Goal: Information Seeking & Learning: Learn about a topic

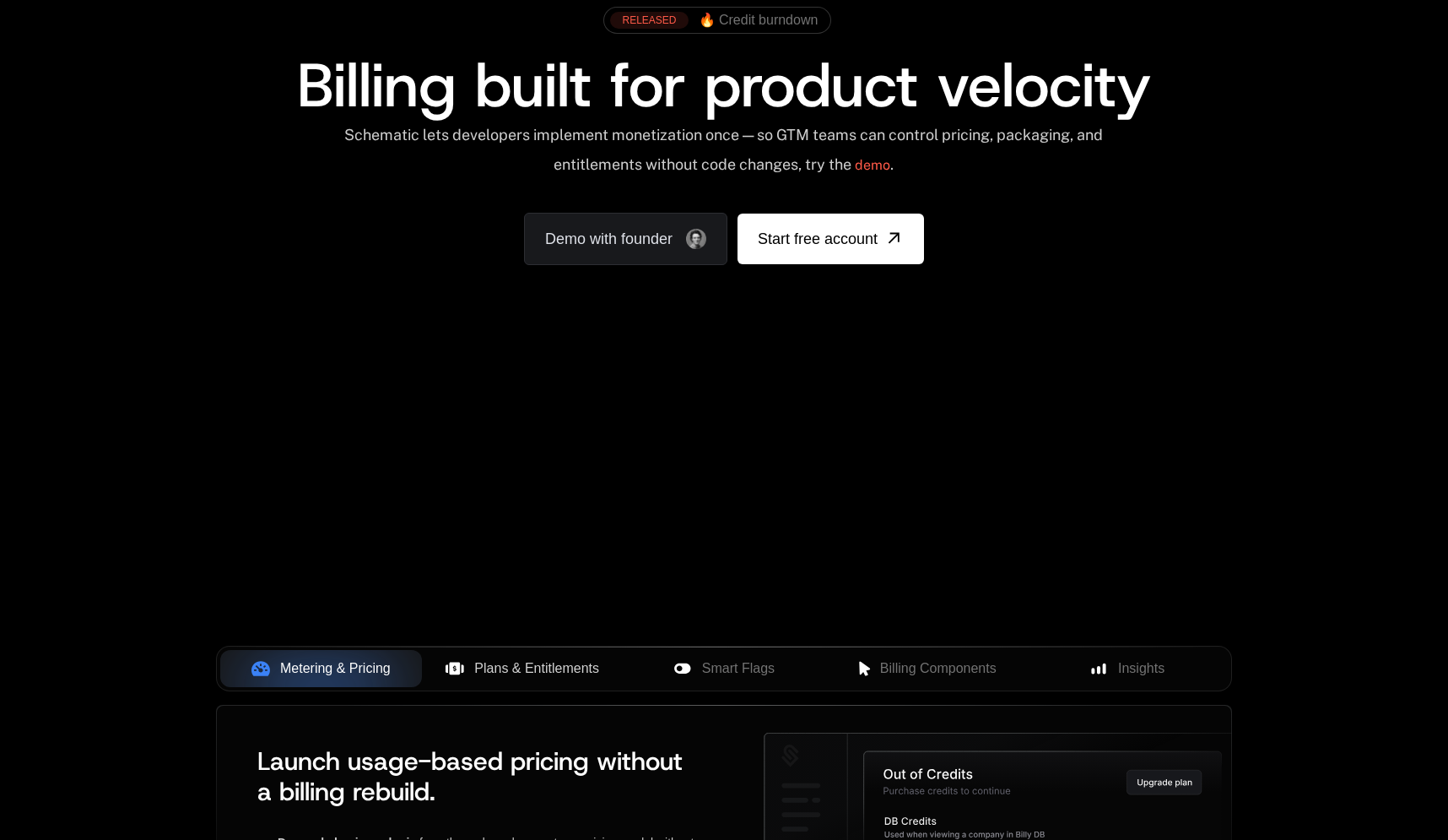
scroll to position [247, 0]
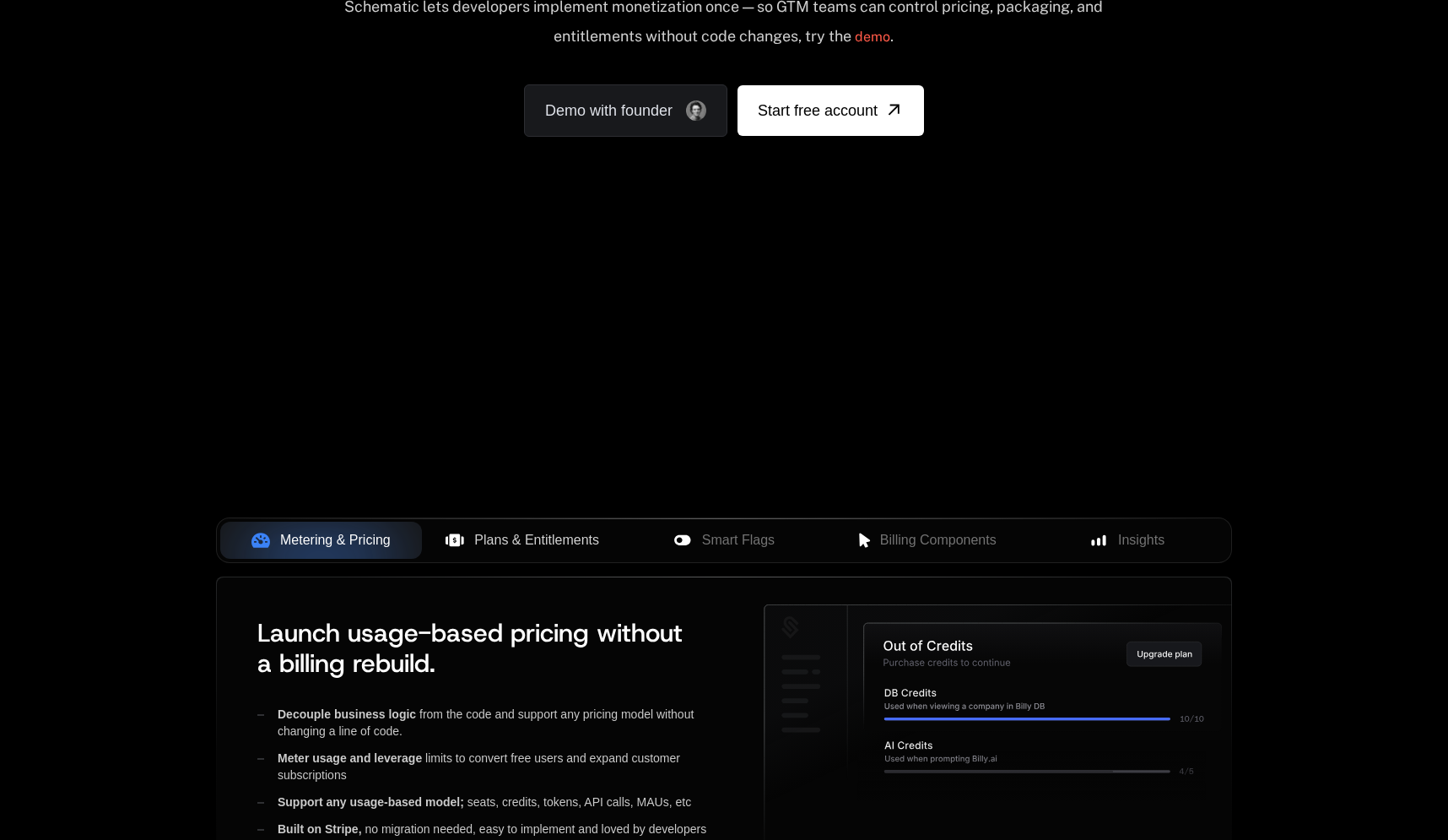
click at [566, 537] on span "Plans & Entitlements" at bounding box center [537, 540] width 125 height 20
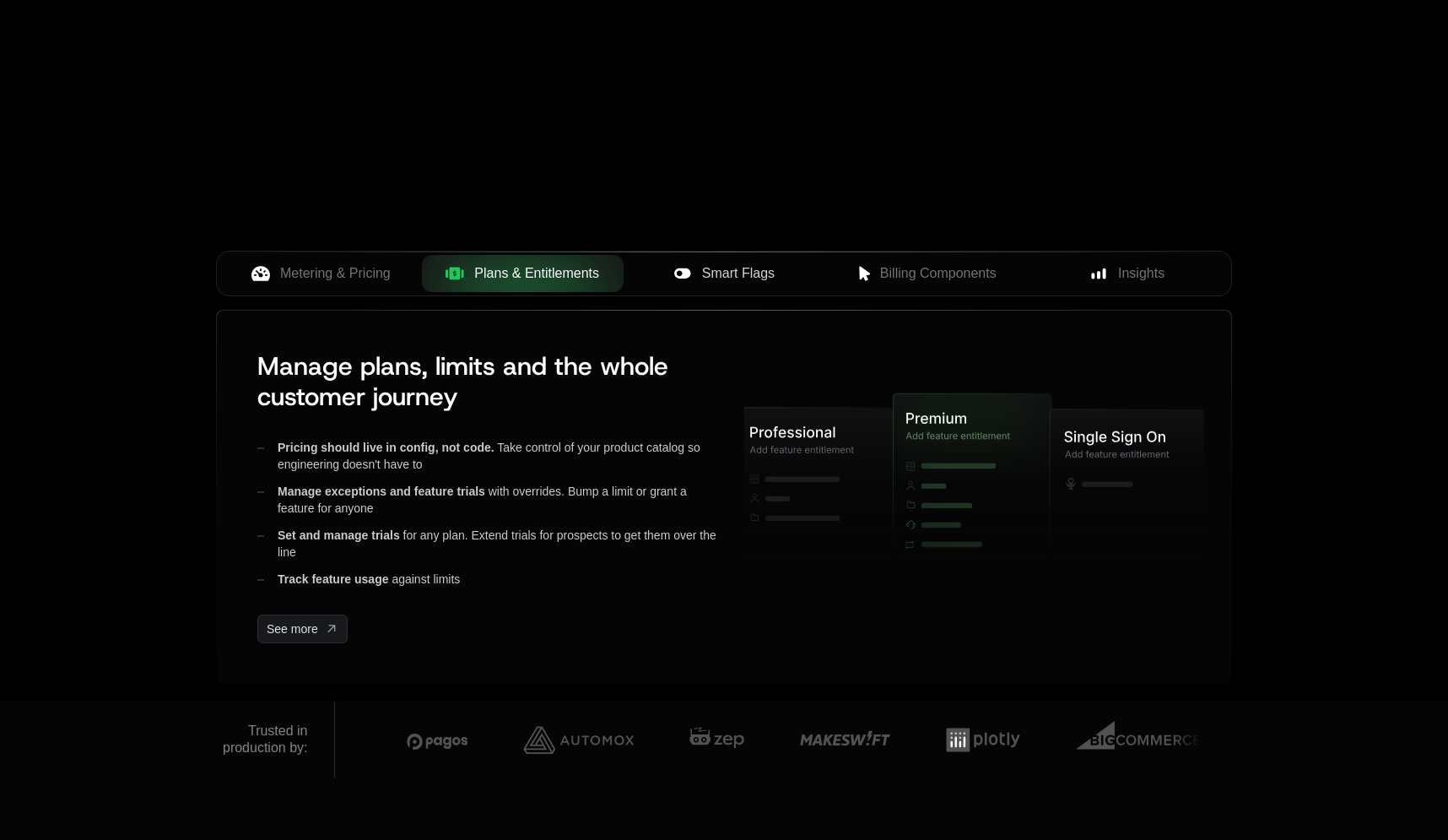
scroll to position [465, 0]
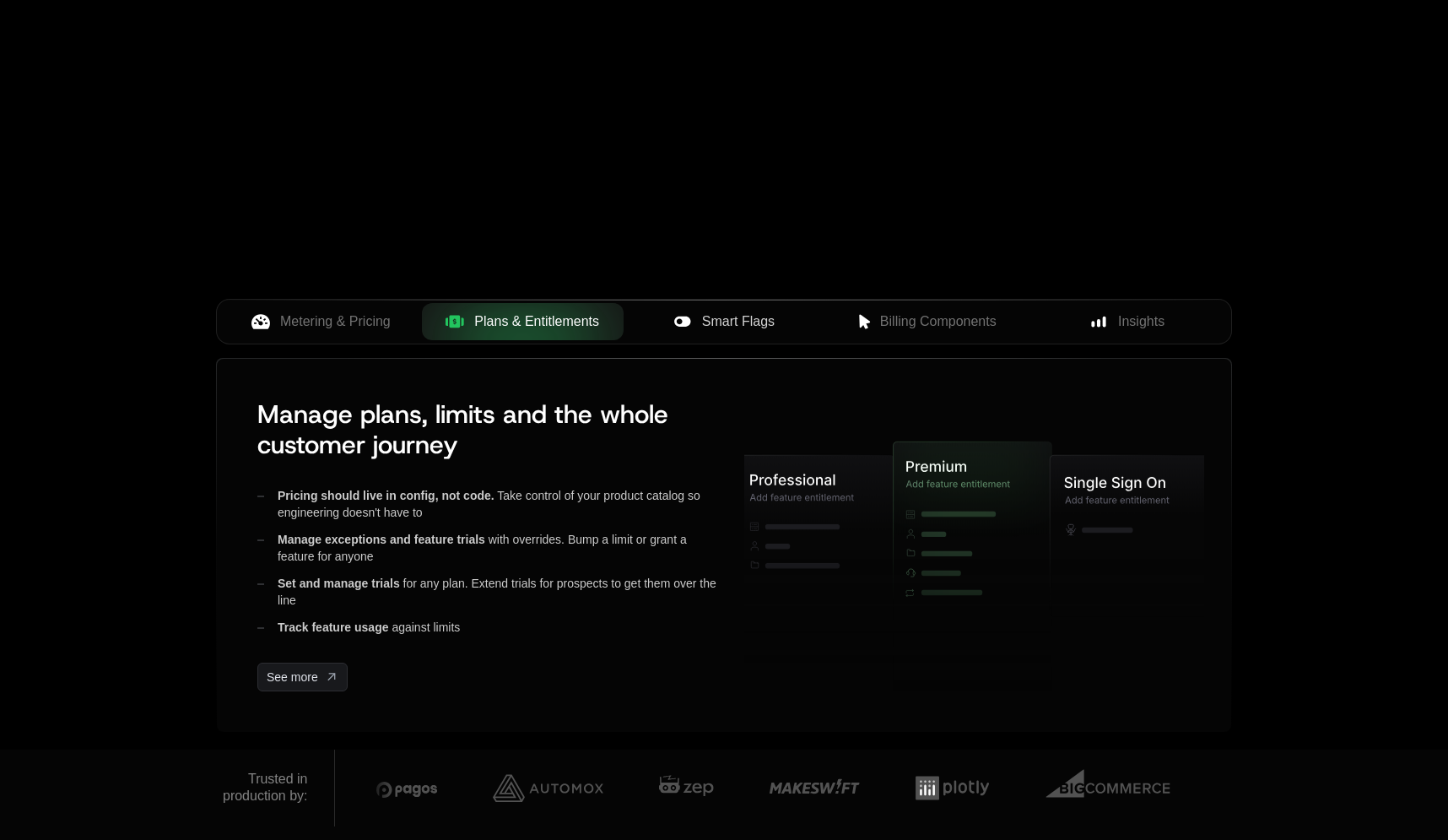
click at [756, 334] on button "Smart Flags" at bounding box center [725, 322] width 202 height 37
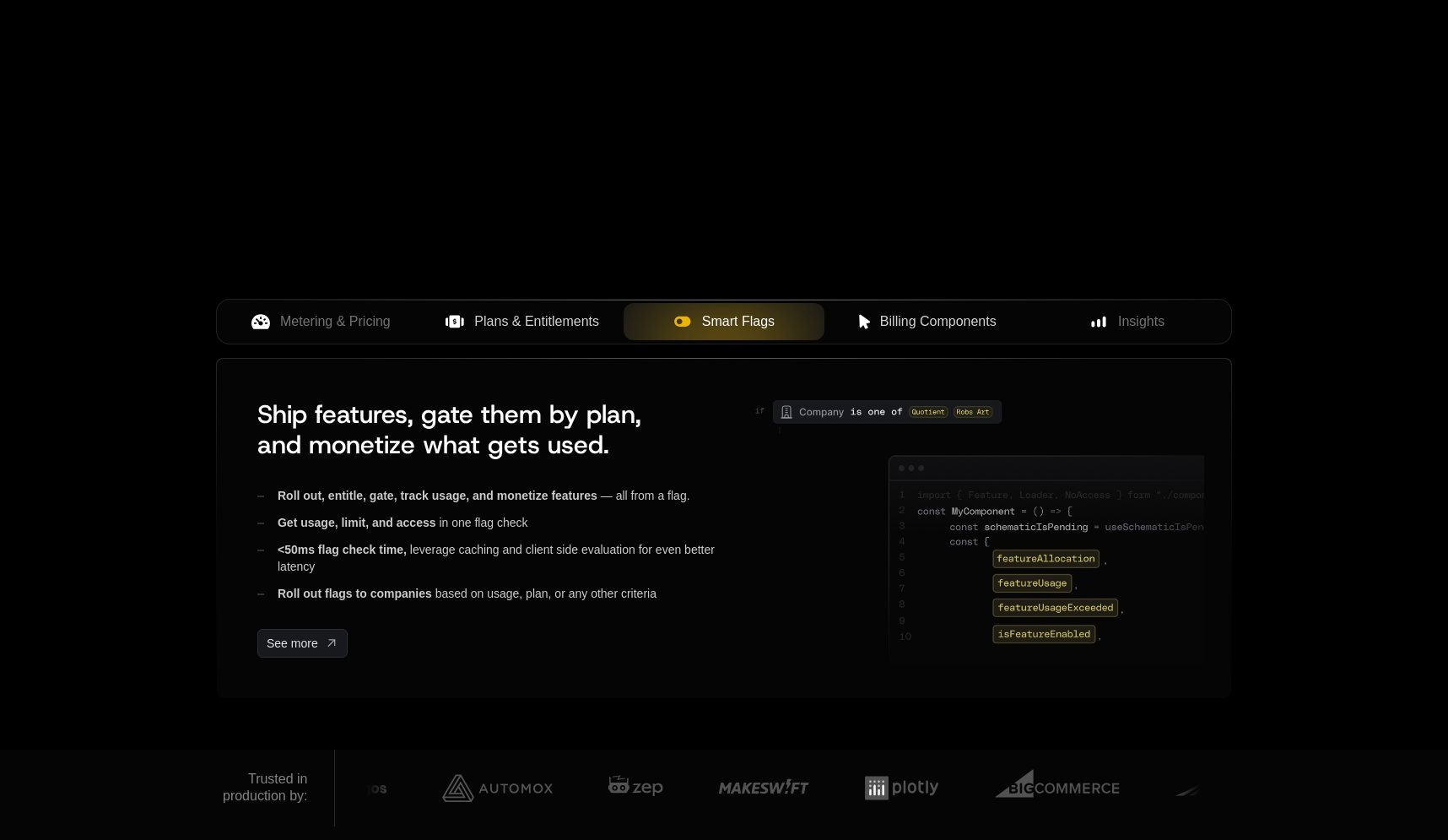
click at [910, 329] on span "Billing Components" at bounding box center [938, 321] width 116 height 20
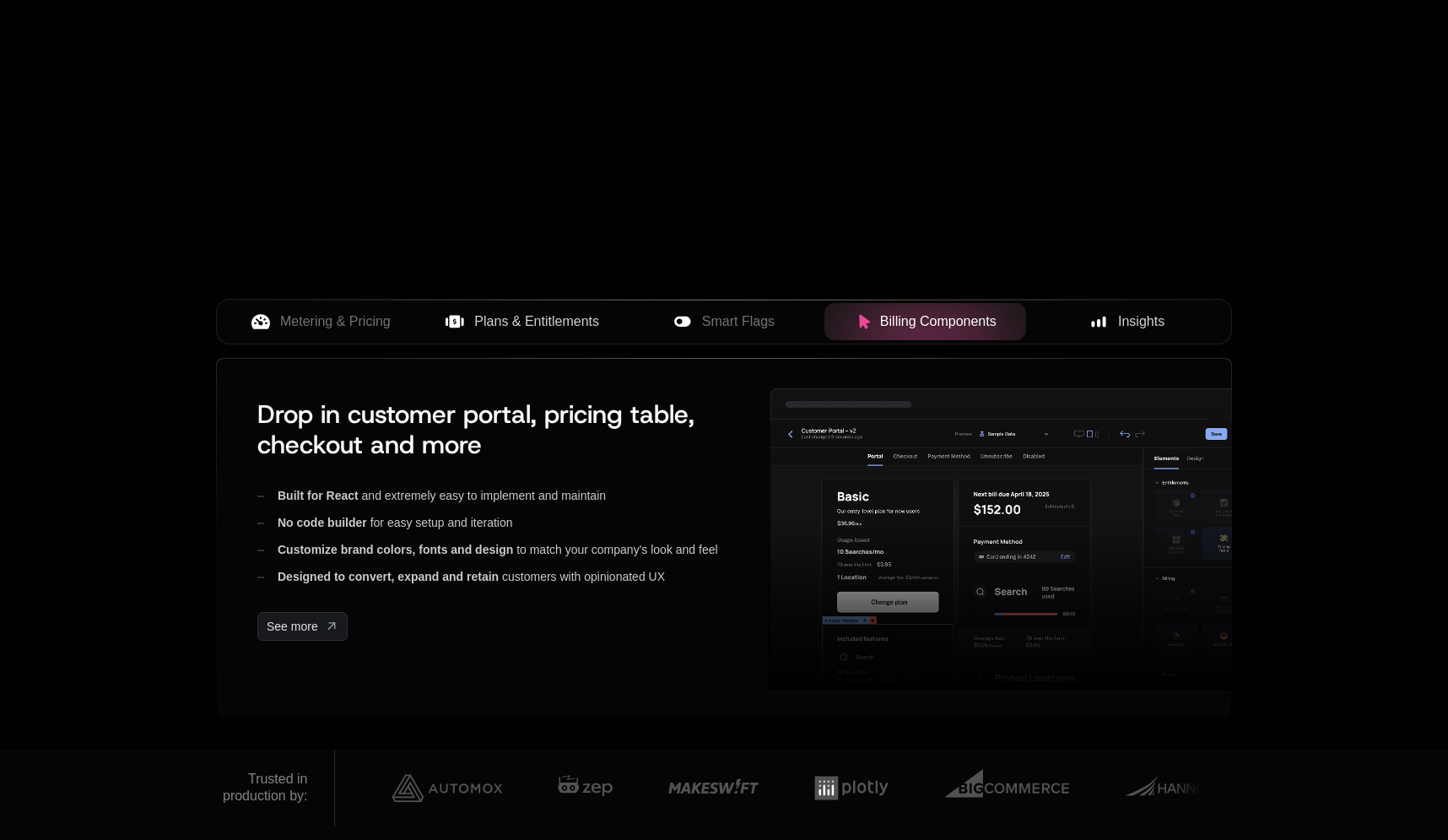
click at [1135, 318] on span "Insights" at bounding box center [1142, 321] width 46 height 20
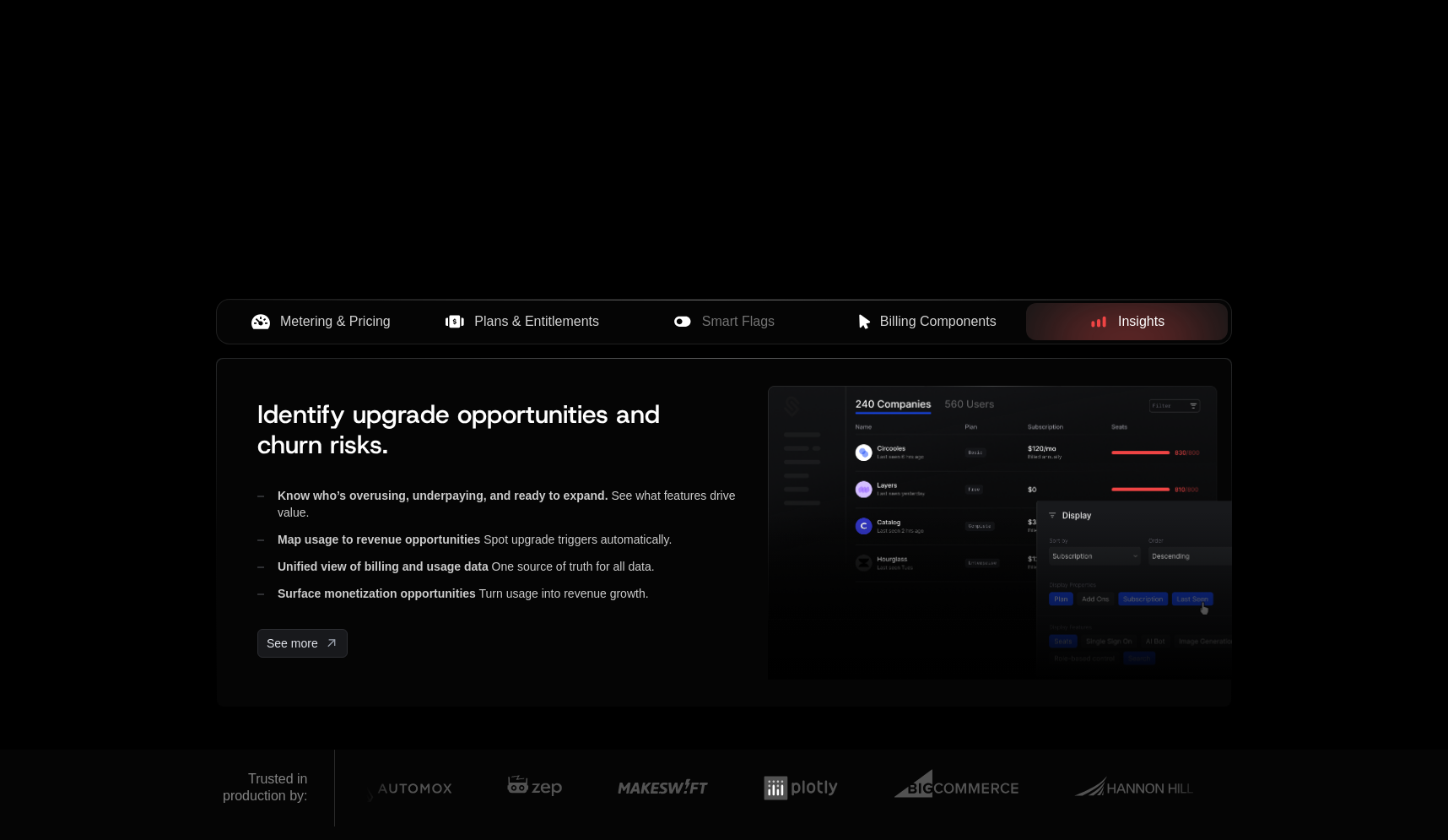
click at [301, 321] on span "Metering & Pricing" at bounding box center [335, 321] width 110 height 20
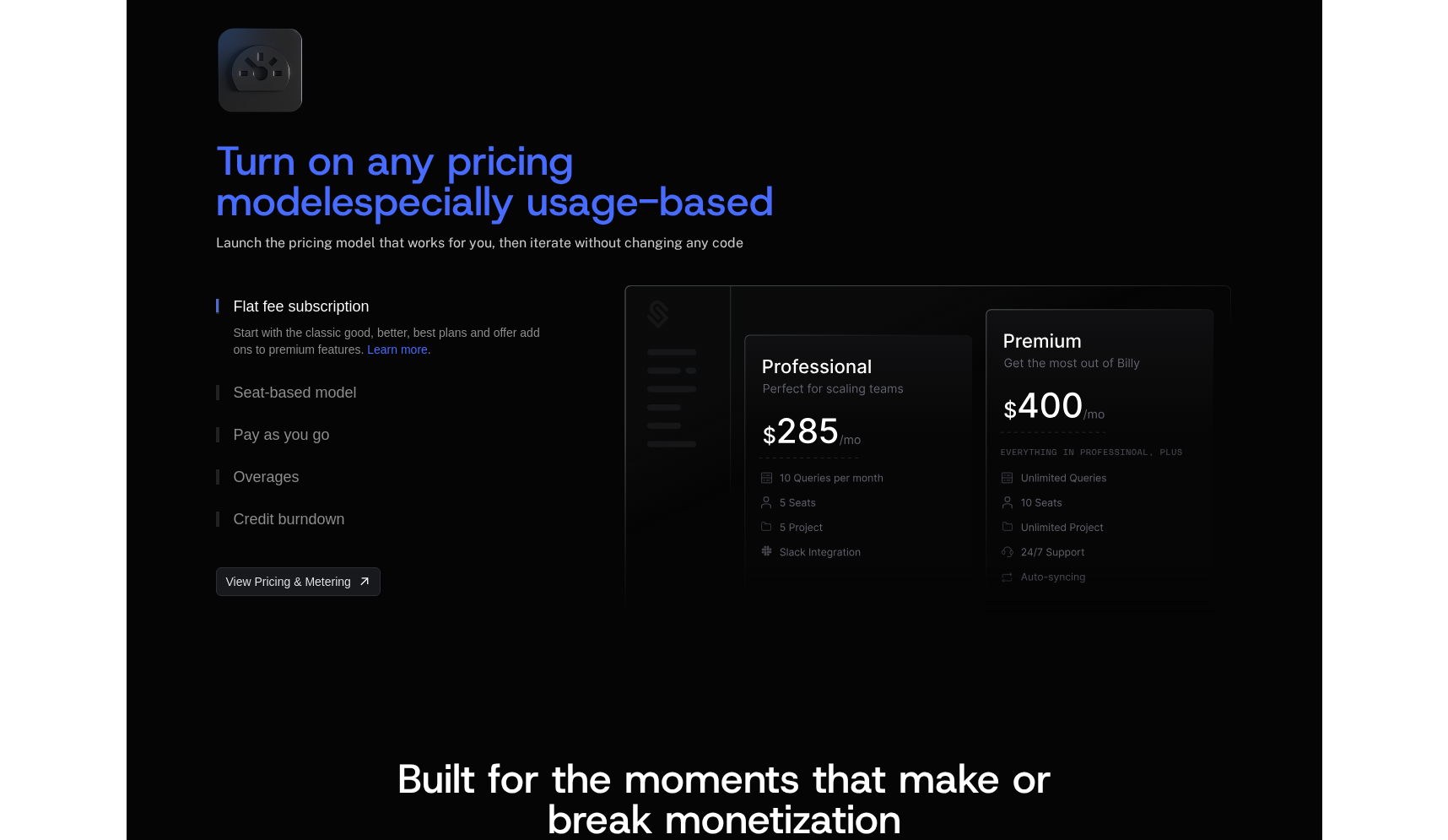
scroll to position [2464, 0]
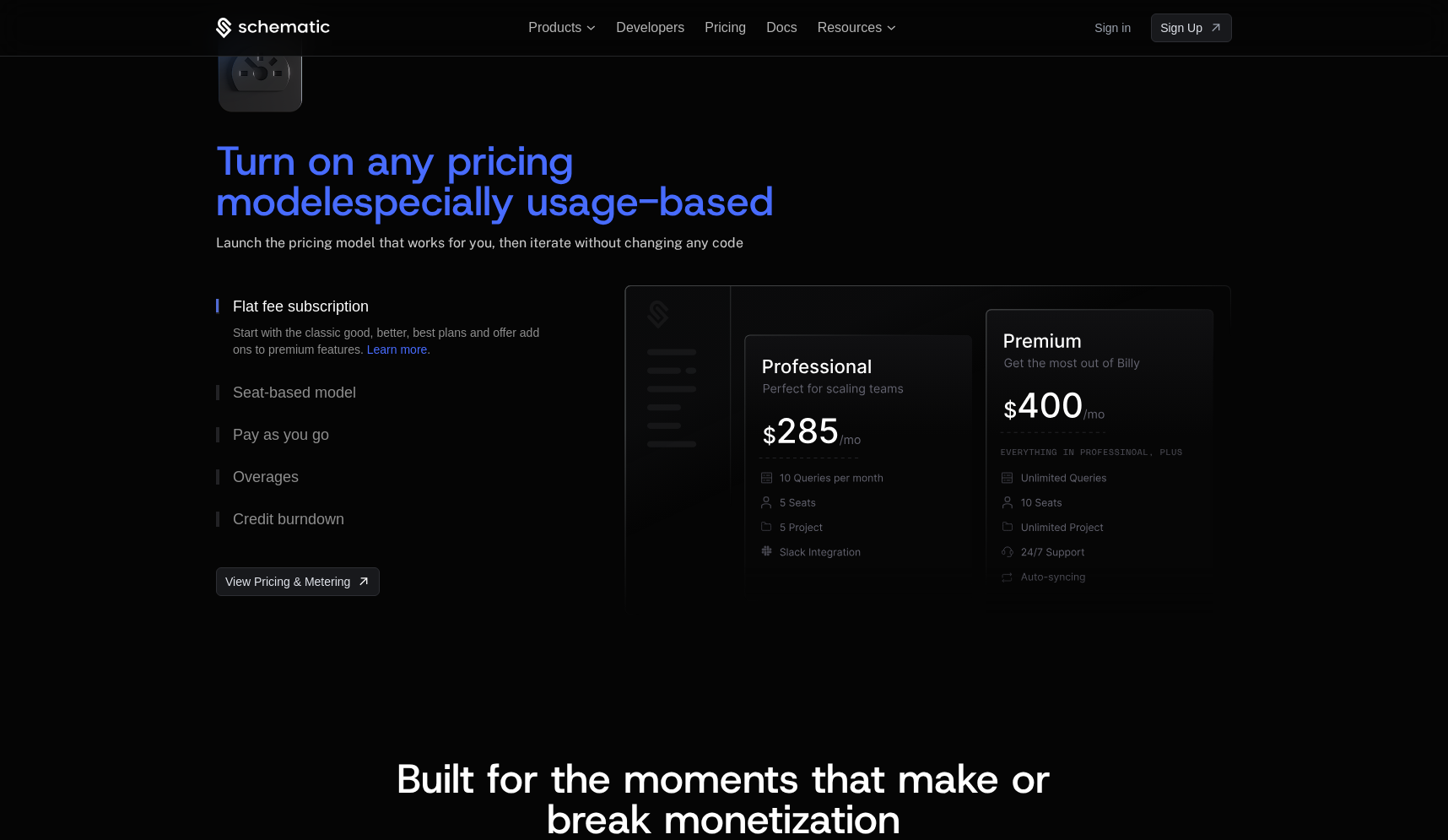
drag, startPoint x: 825, startPoint y: 401, endPoint x: 652, endPoint y: 460, distance: 182.8
click at [652, 460] on g at bounding box center [928, 465] width 606 height 359
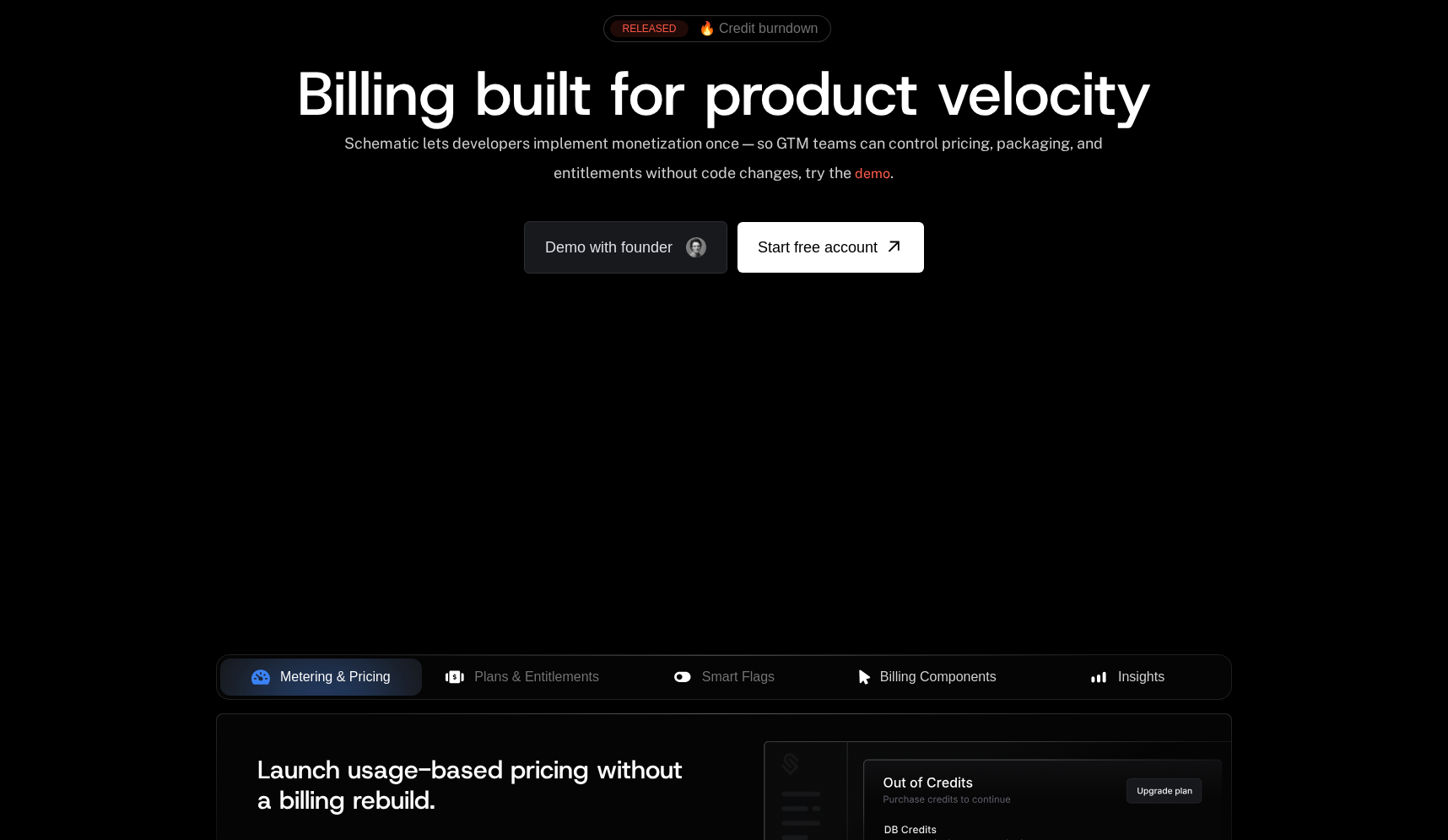
scroll to position [0, 0]
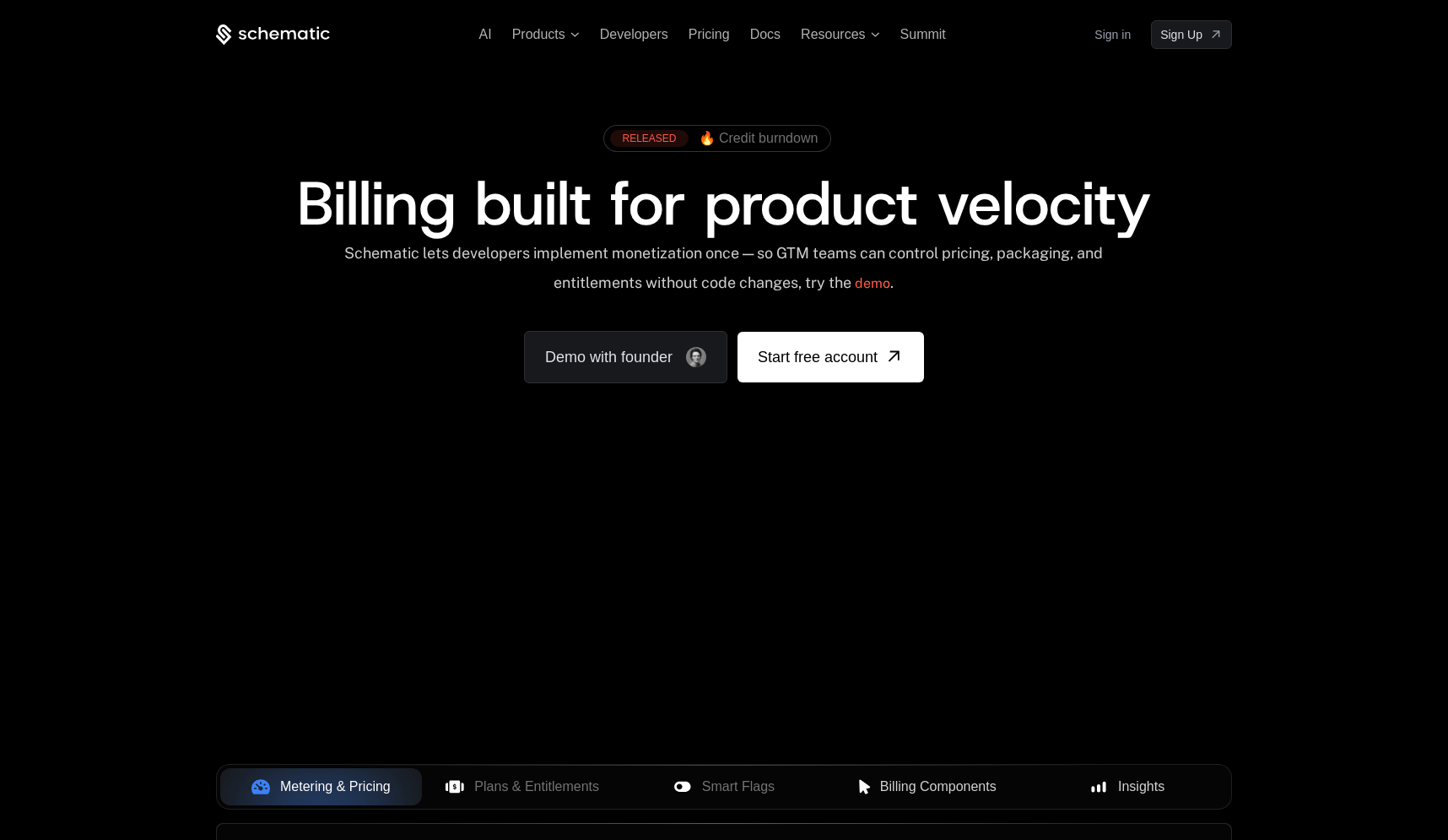
drag, startPoint x: 449, startPoint y: 587, endPoint x: 541, endPoint y: 593, distance: 92.2
click at [541, 593] on div "Your browser does not support the video tag." at bounding box center [724, 498] width 1098 height 710
